Goal: Information Seeking & Learning: Stay updated

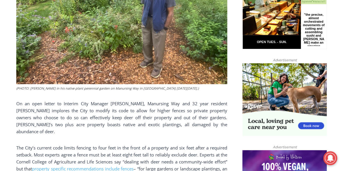
scroll to position [338, 0]
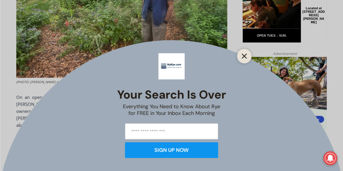
click at [242, 56] on icon "Close" at bounding box center [244, 56] width 5 height 5
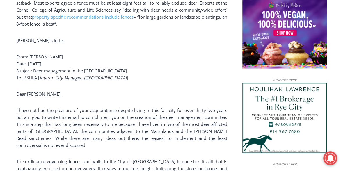
scroll to position [513, 0]
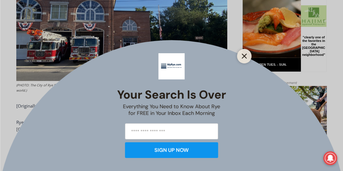
click at [243, 56] on icon "Close" at bounding box center [244, 56] width 5 height 5
